Goal: Transaction & Acquisition: Purchase product/service

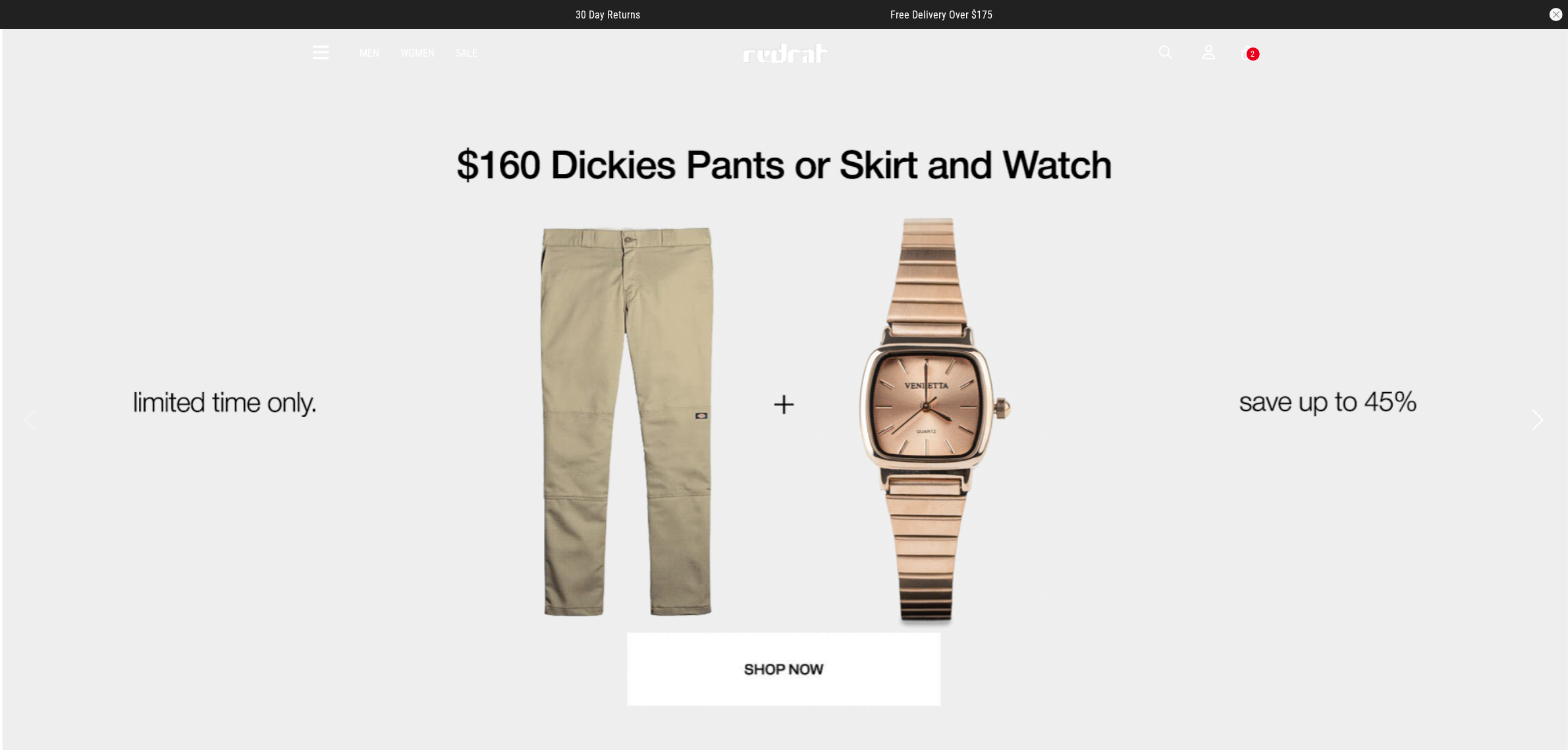
click at [1163, 51] on span "button" at bounding box center [1166, 53] width 13 height 16
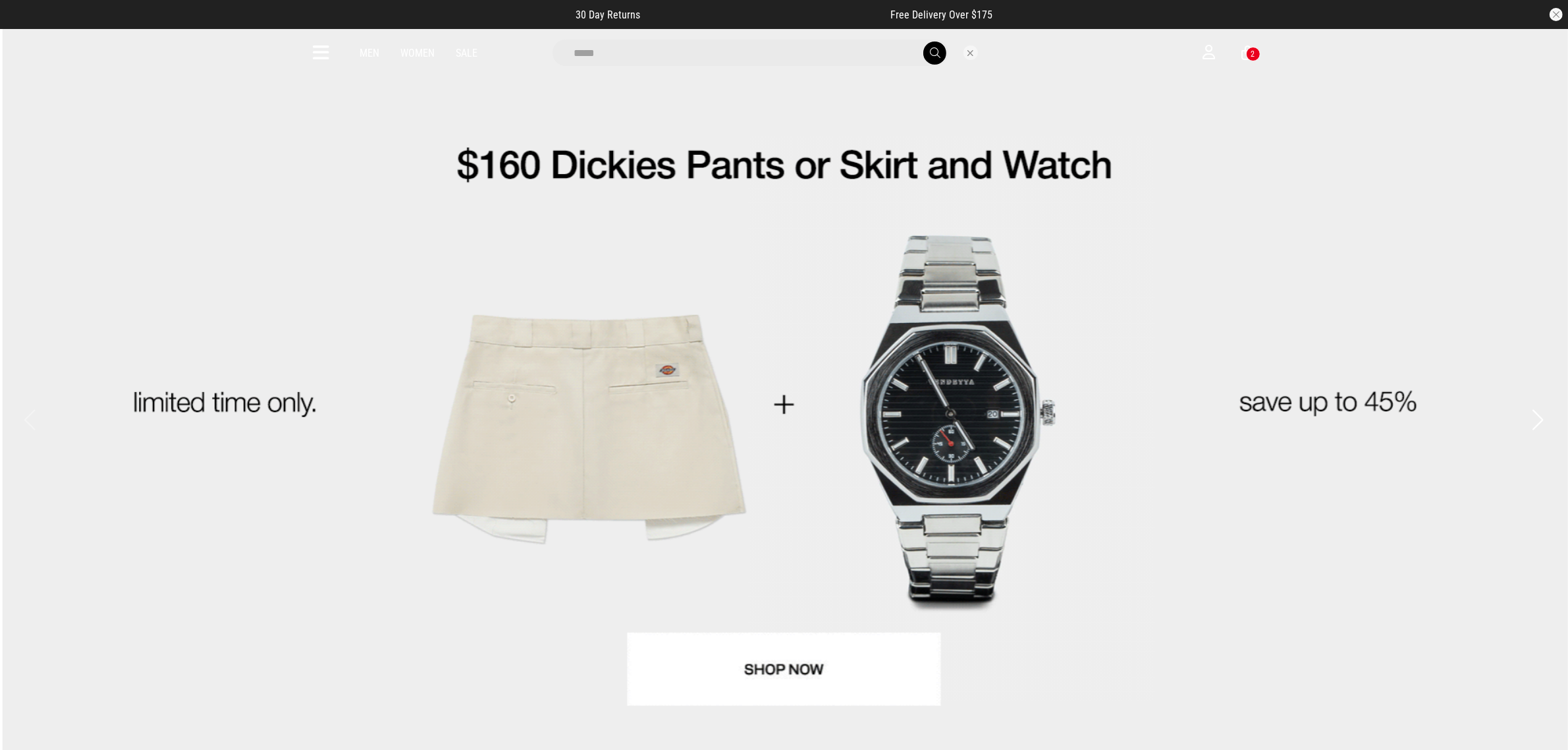
type input "*****"
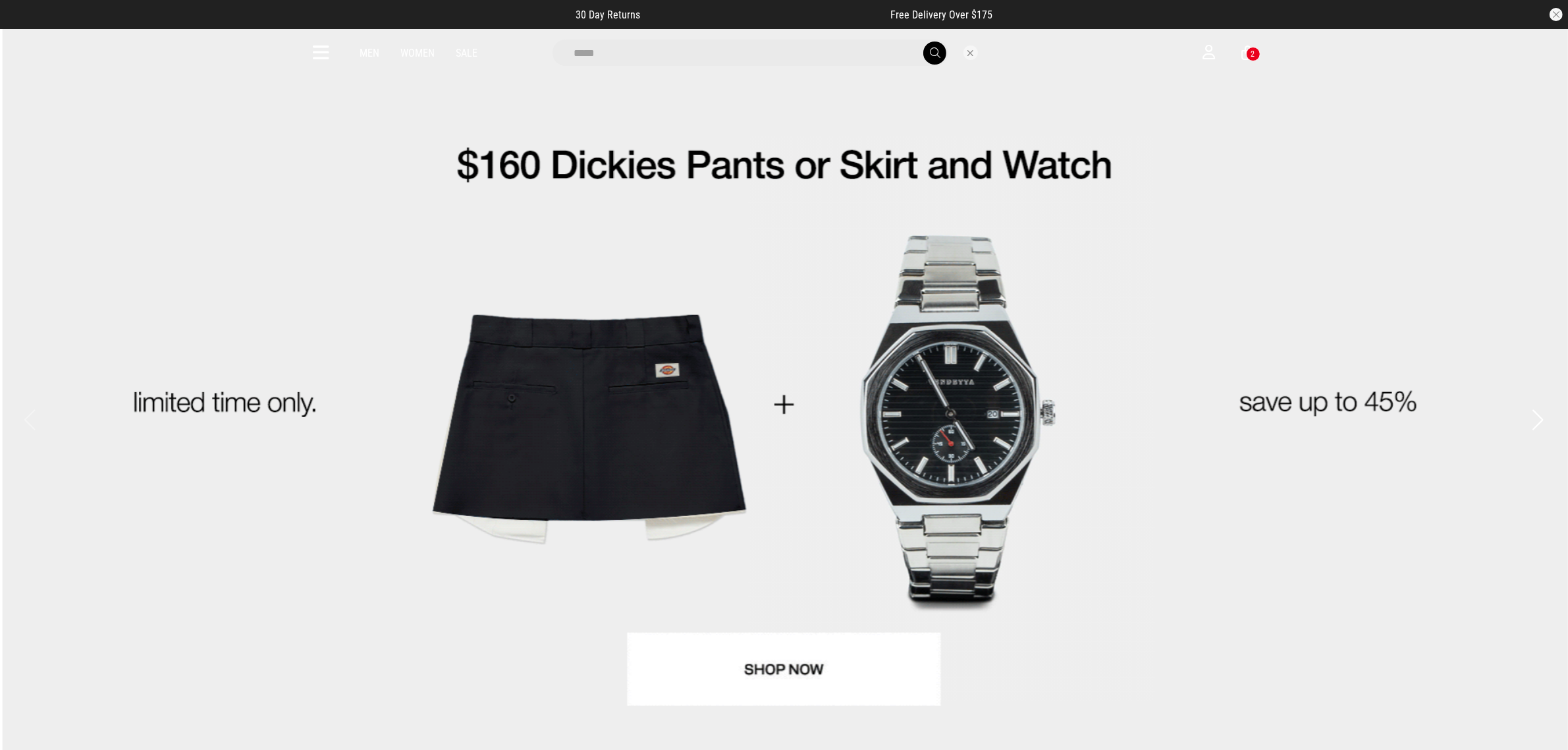
click at [924, 42] on button "submit" at bounding box center [935, 54] width 23 height 23
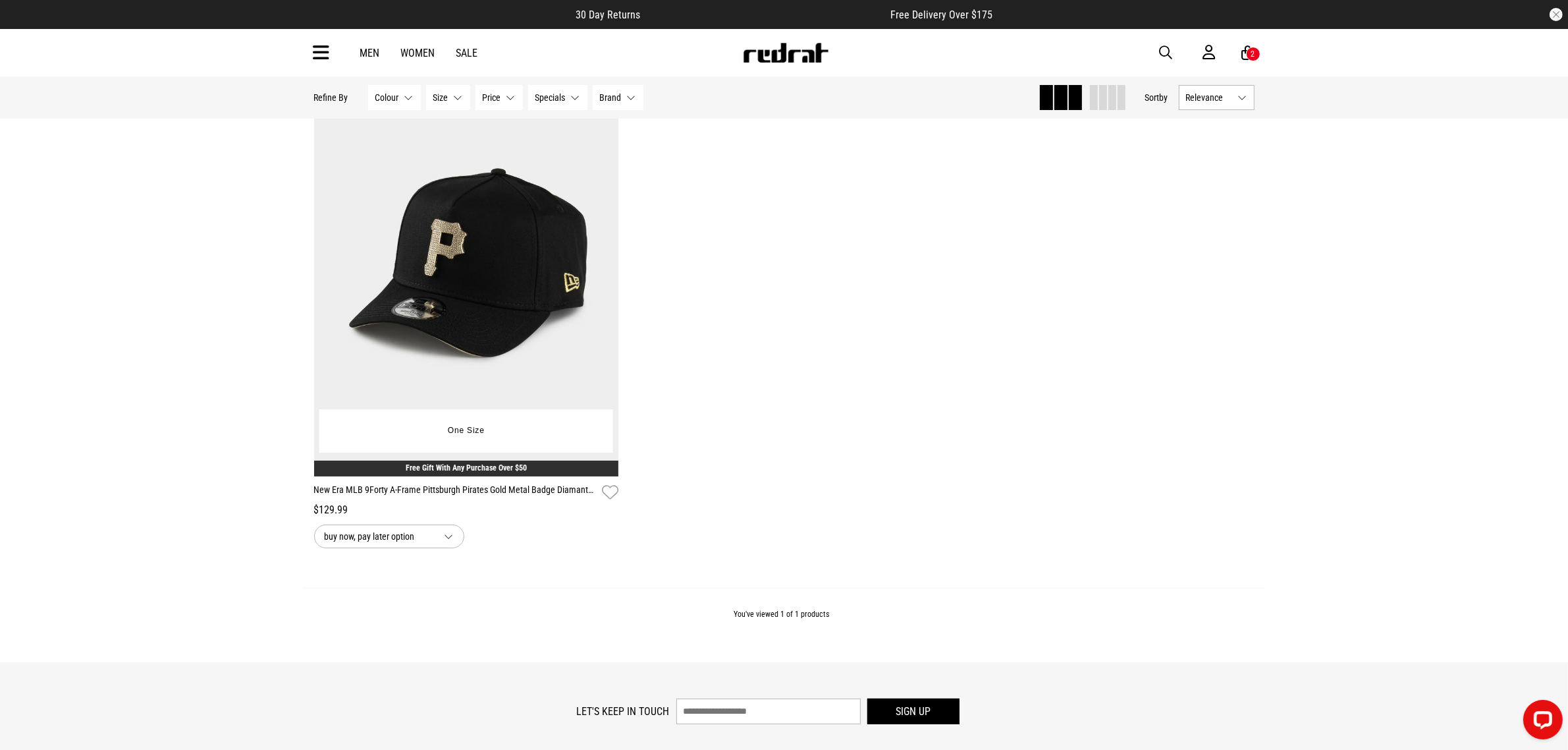
scroll to position [31, 0]
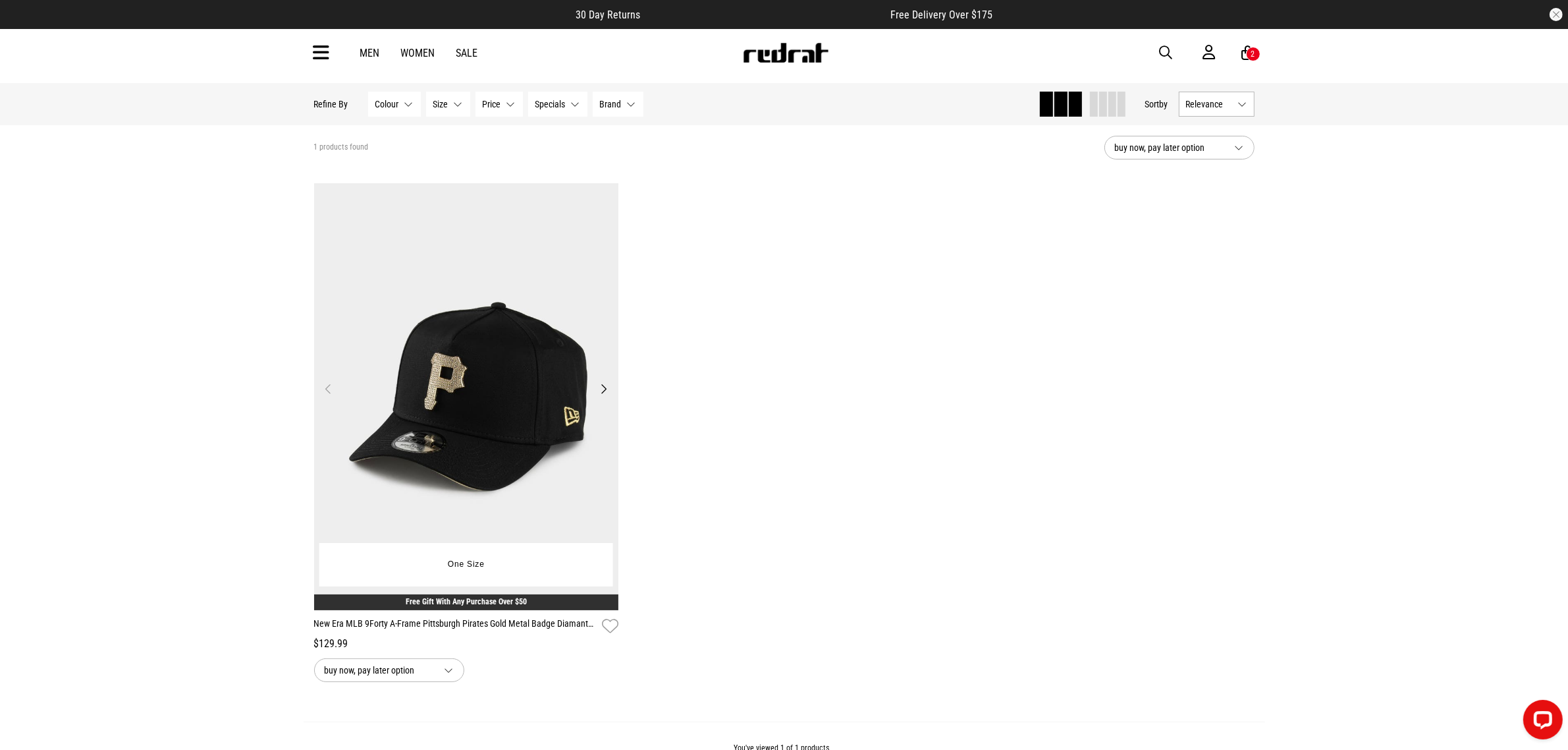
click at [427, 379] on img at bounding box center [467, 397] width 305 height 427
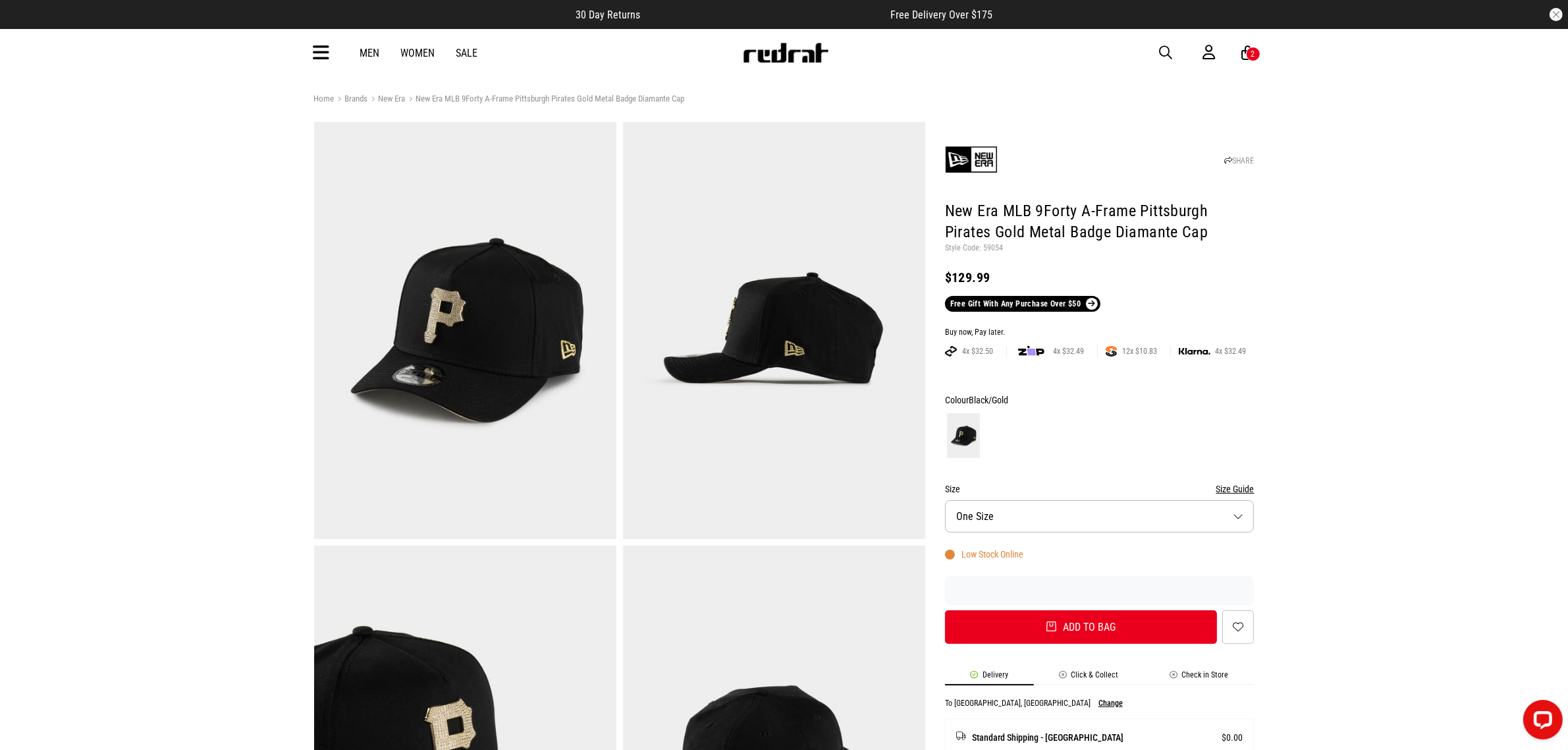
click at [1165, 51] on span "button" at bounding box center [1166, 53] width 13 height 16
click at [326, 54] on icon at bounding box center [322, 53] width 17 height 22
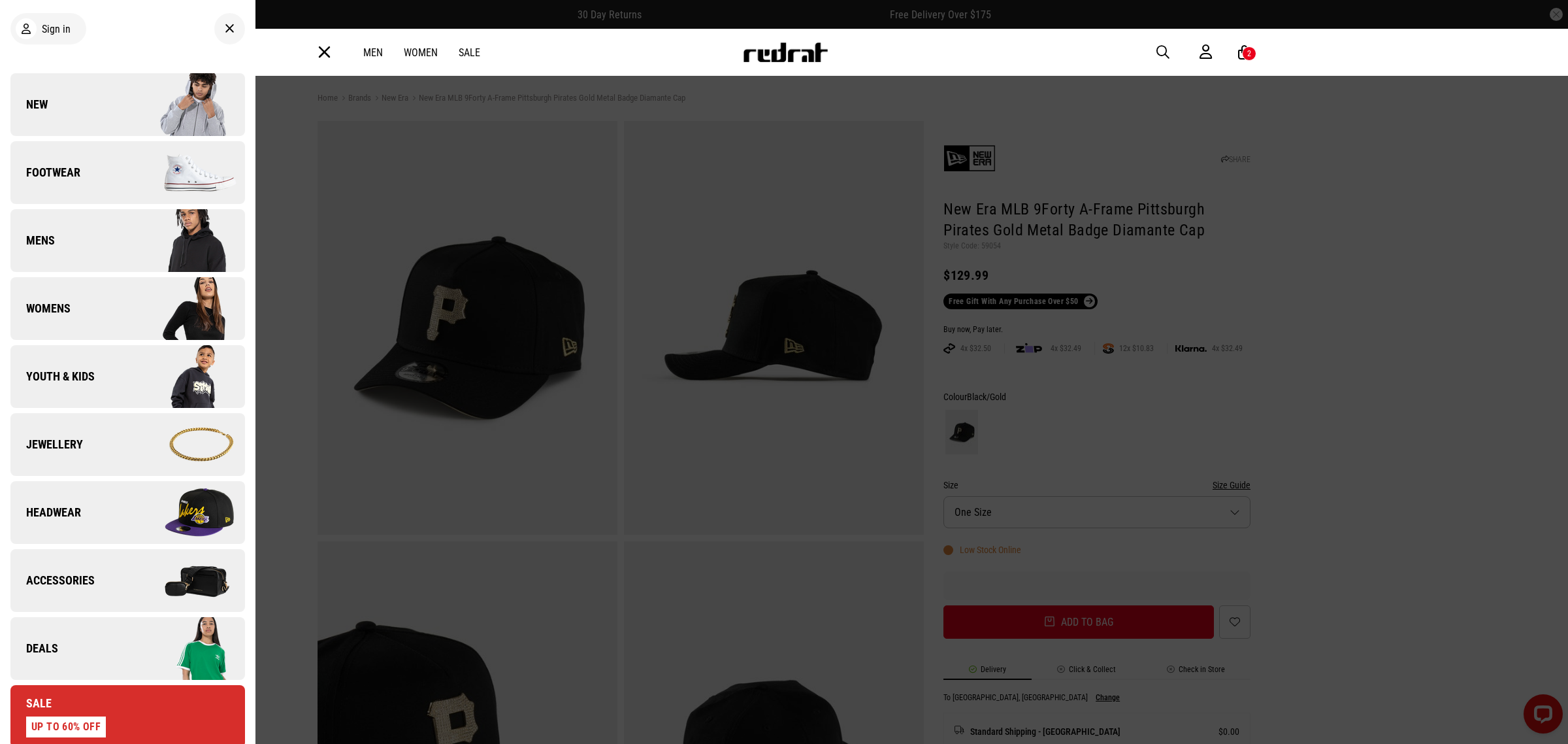
click at [90, 524] on link "Headwear" at bounding box center [128, 512] width 235 height 63
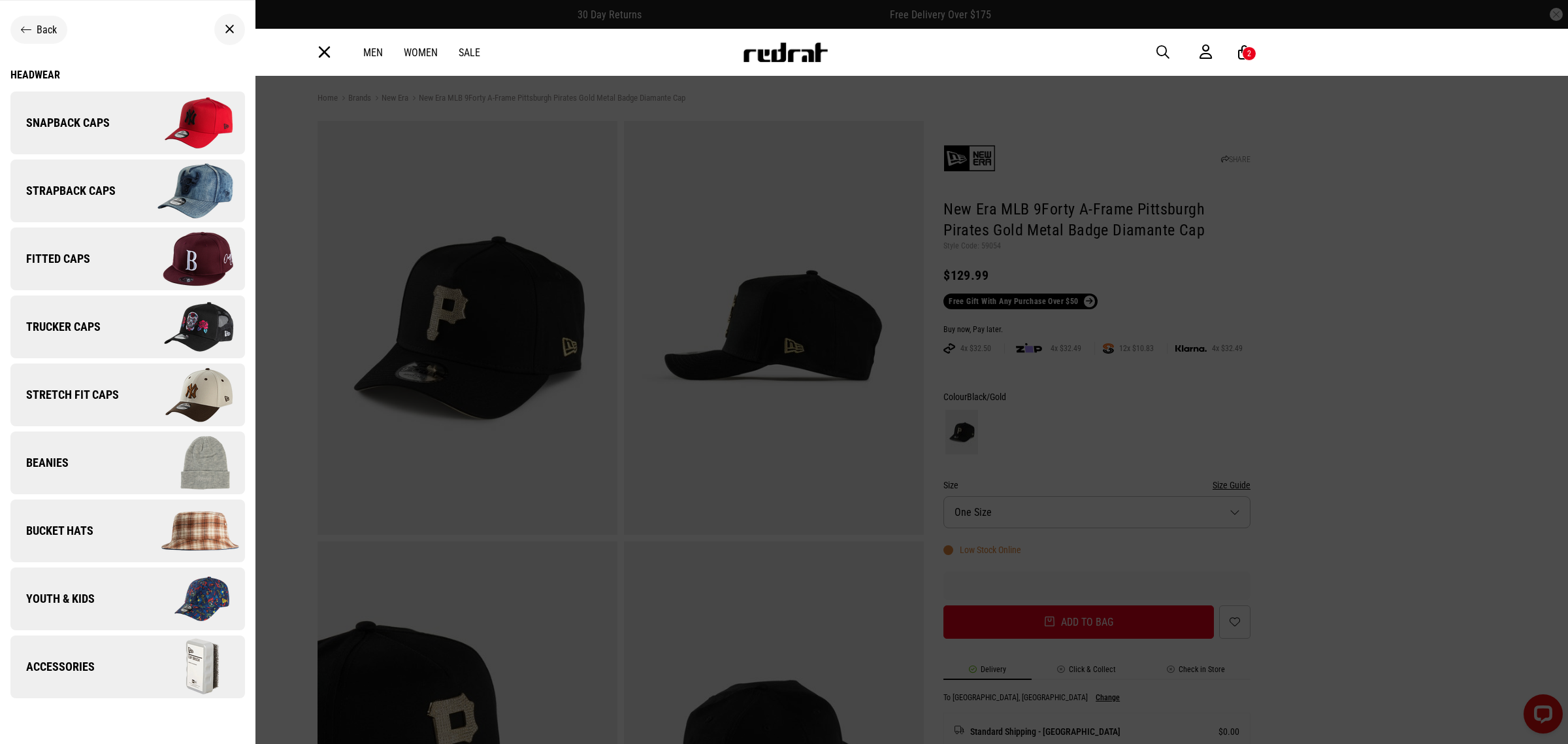
click at [66, 120] on span "Snapback Caps" at bounding box center [61, 123] width 100 height 16
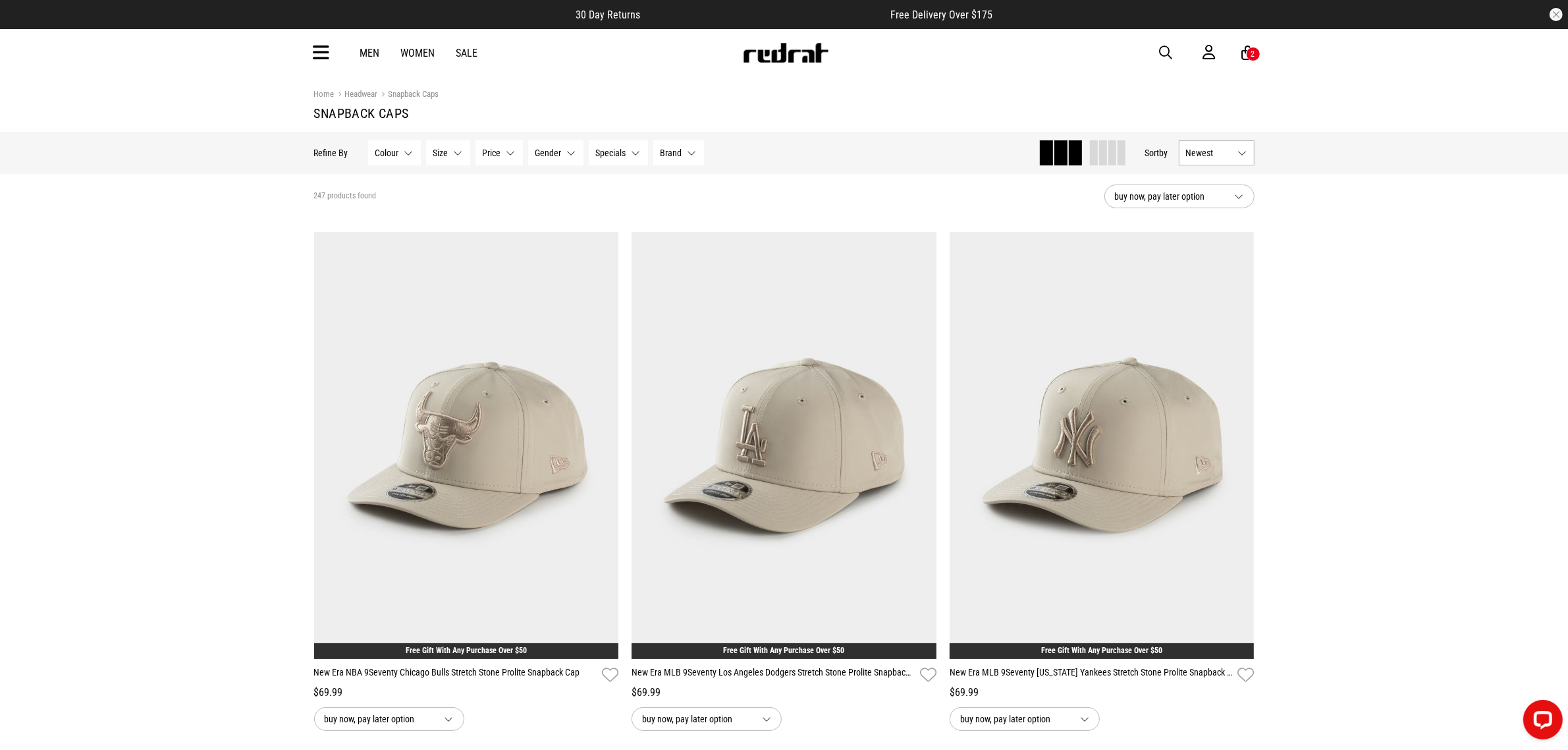
click at [1243, 150] on button "Newest" at bounding box center [1217, 153] width 76 height 25
click at [1219, 249] on li "Price (Highest)" at bounding box center [1217, 249] width 74 height 24
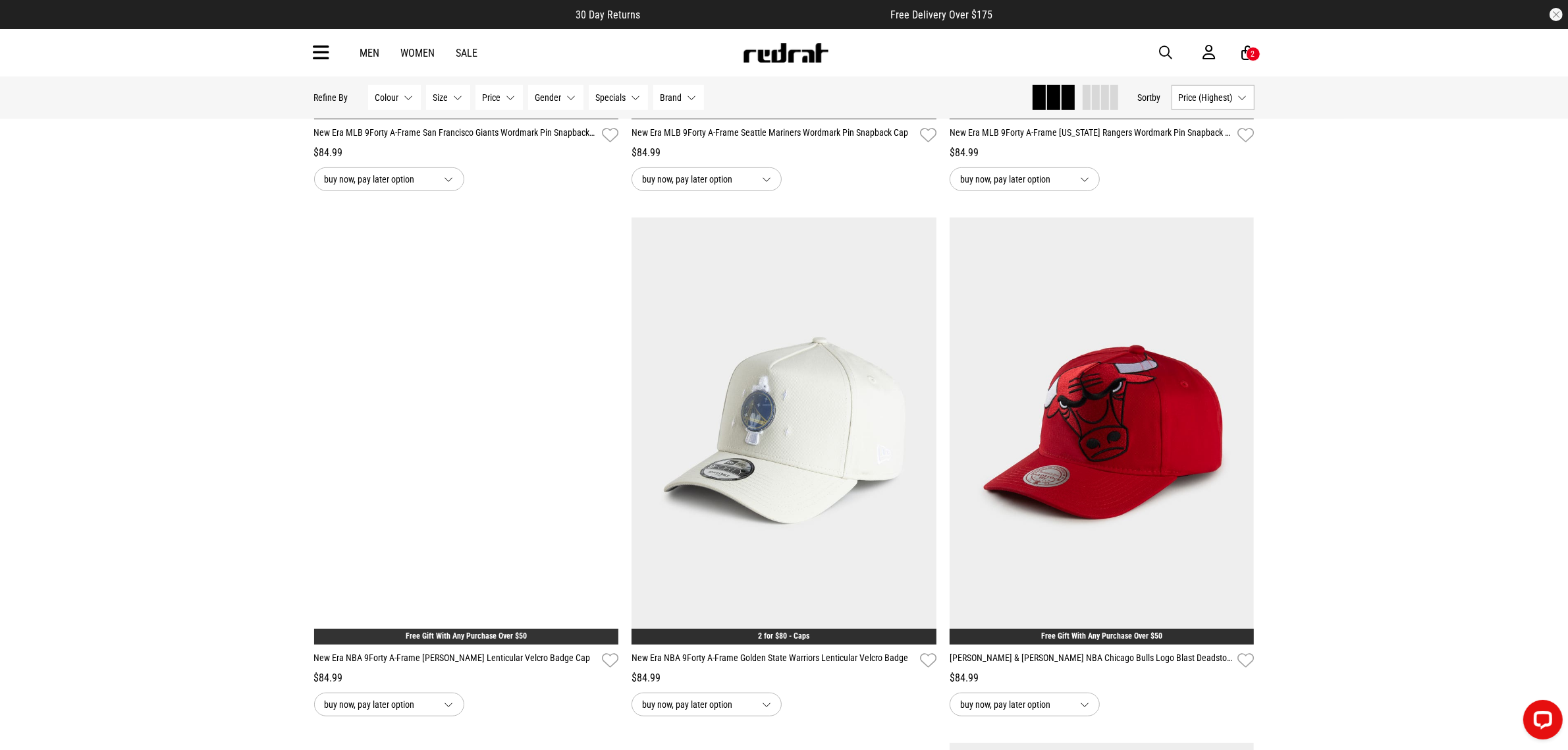
scroll to position [1071, 0]
